Goal: Information Seeking & Learning: Learn about a topic

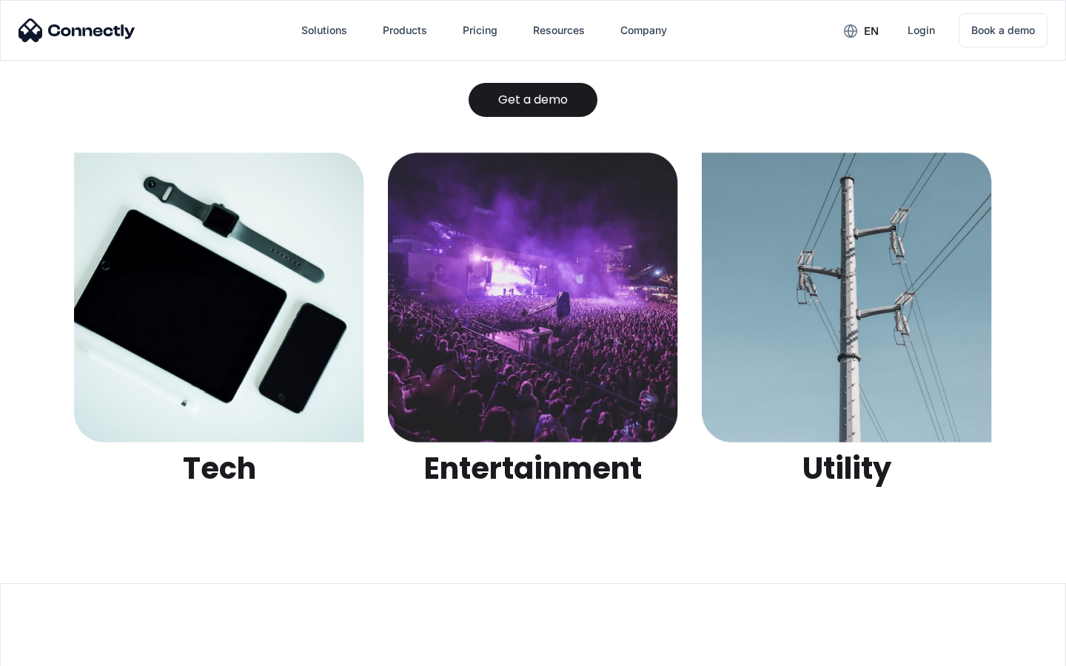
scroll to position [4670, 0]
